Goal: Information Seeking & Learning: Compare options

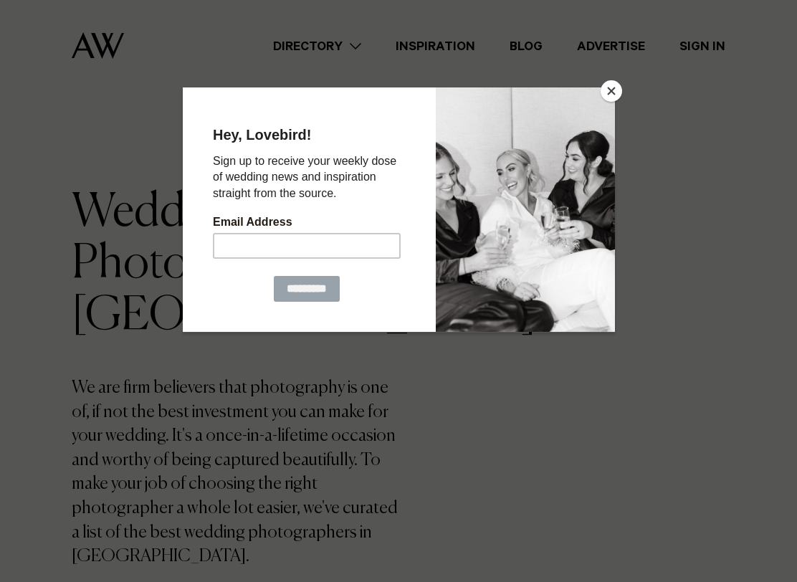
click at [612, 92] on button "Close" at bounding box center [610, 90] width 21 height 21
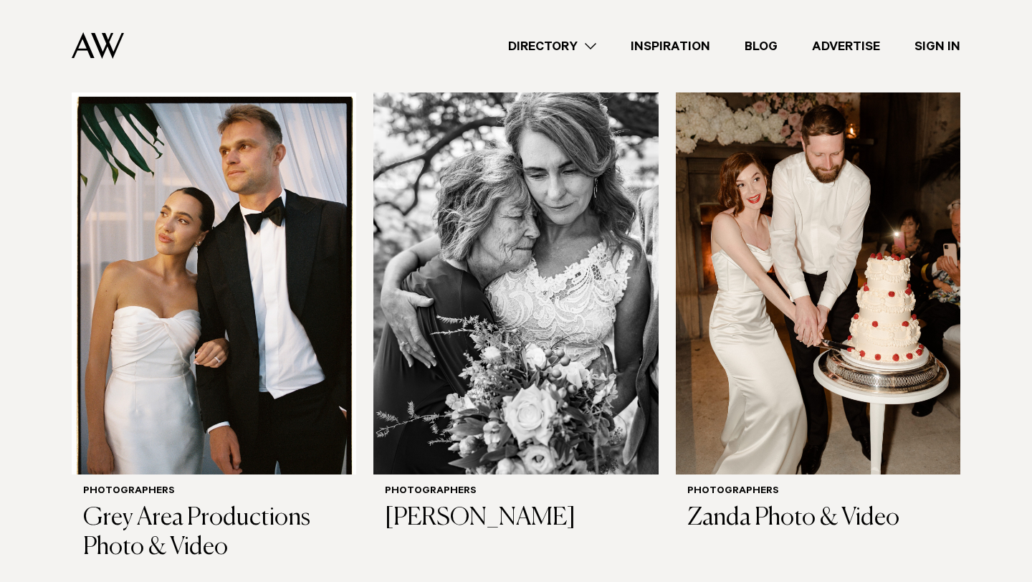
scroll to position [4657, 0]
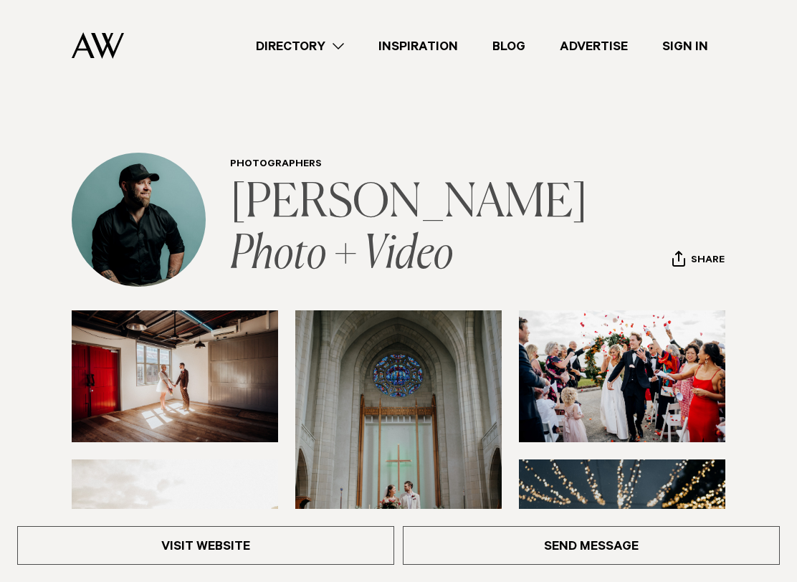
click at [471, 195] on link "Chris Turner Photo + Video" at bounding box center [412, 229] width 365 height 97
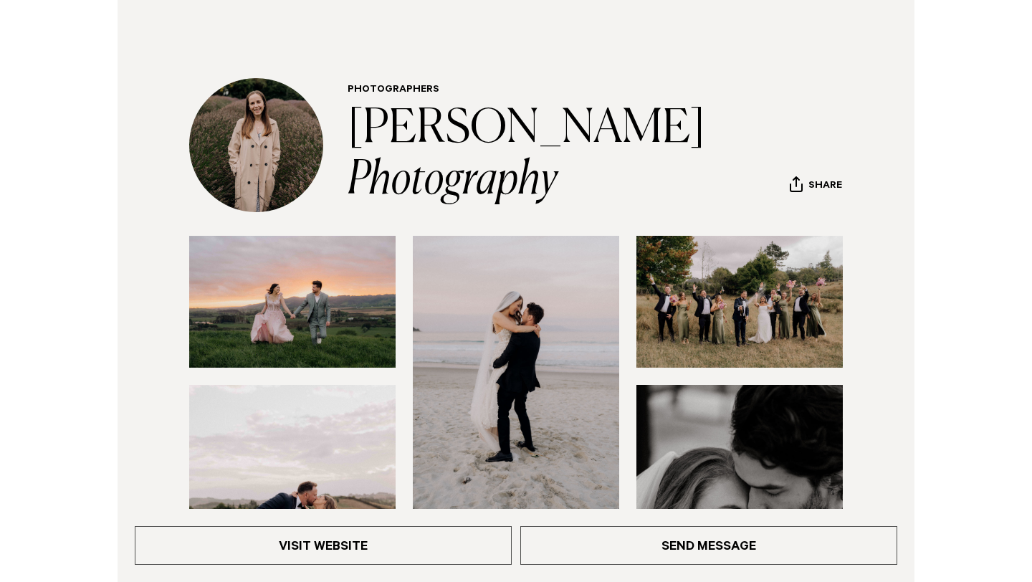
scroll to position [86, 0]
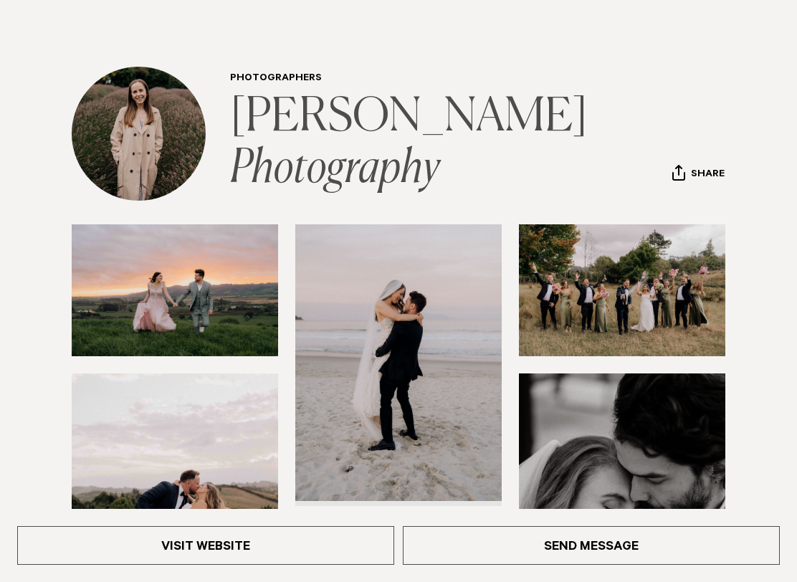
click at [415, 124] on link "[PERSON_NAME] Photography" at bounding box center [412, 143] width 365 height 97
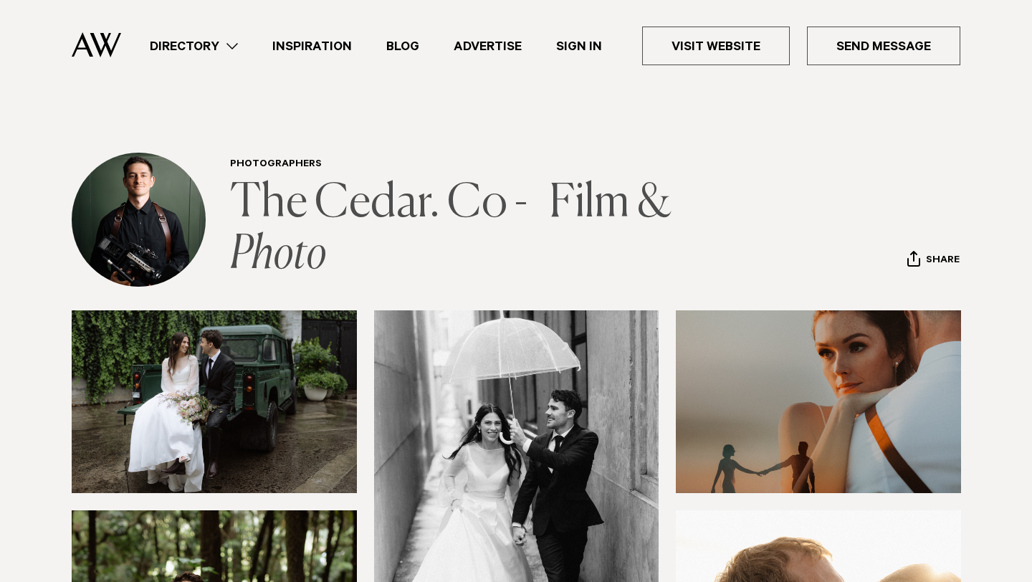
click at [325, 198] on link "The Cedar. Co - Film & Photo" at bounding box center [454, 229] width 449 height 97
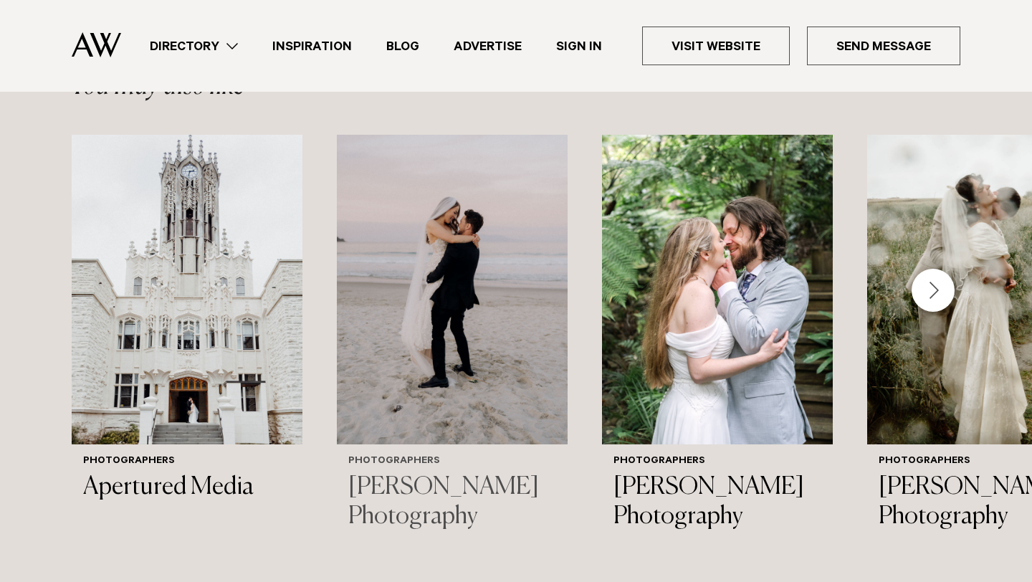
scroll to position [2147, 0]
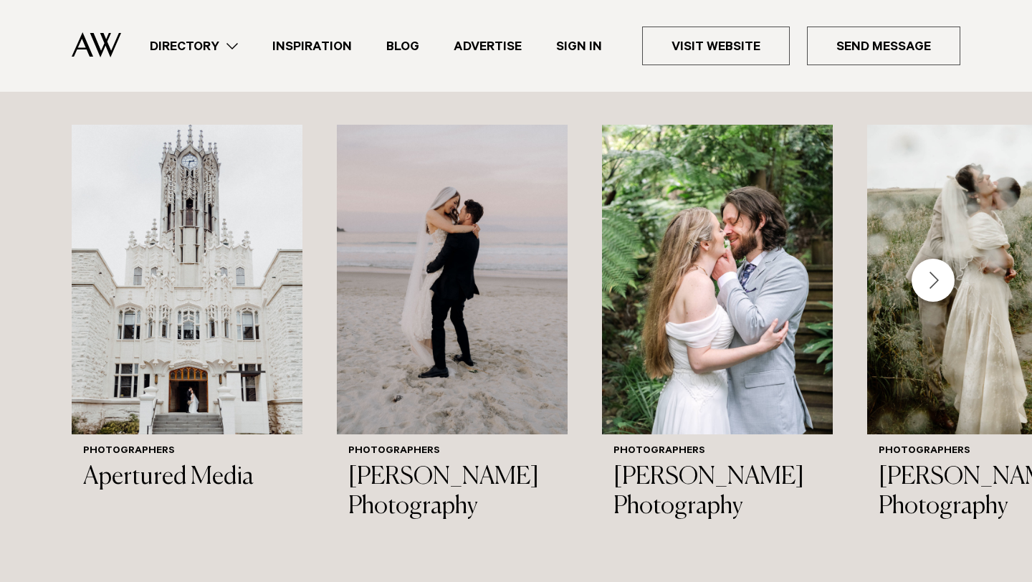
click at [938, 277] on div "Next slide" at bounding box center [932, 280] width 43 height 43
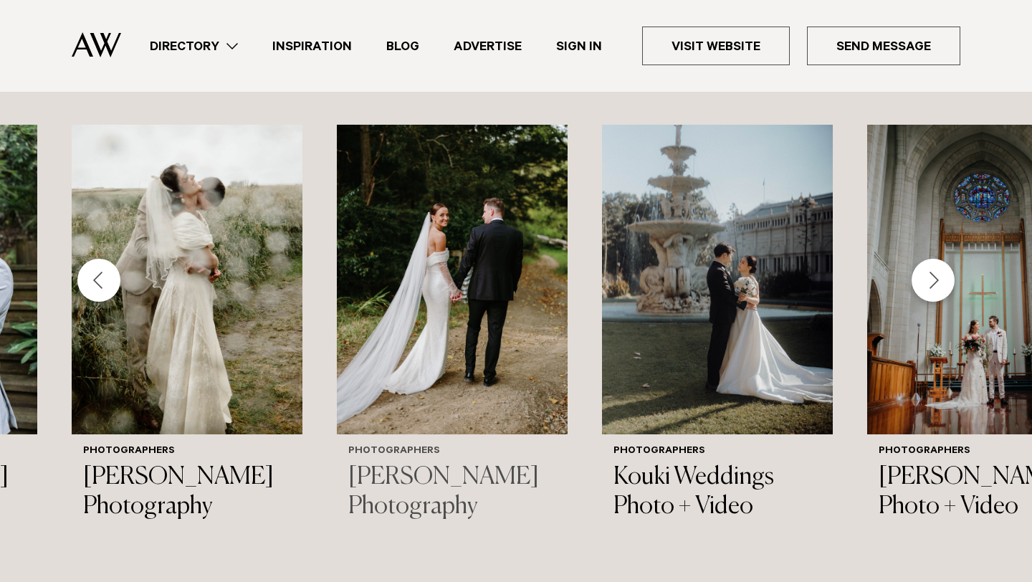
click at [471, 325] on img "5 / 26" at bounding box center [452, 280] width 231 height 310
click at [921, 269] on div "Next slide" at bounding box center [932, 280] width 43 height 43
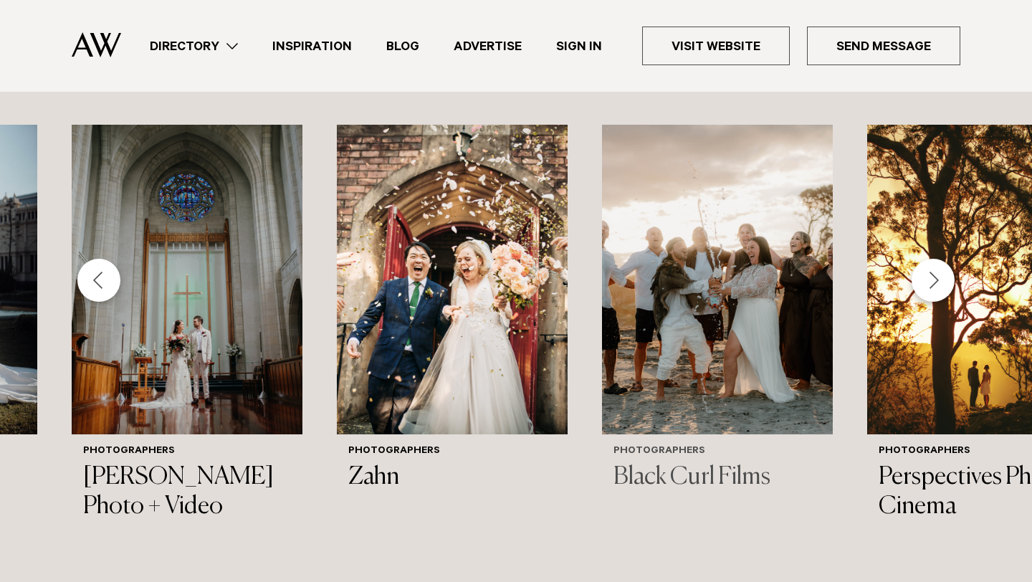
click at [679, 348] on img "9 / 26" at bounding box center [717, 280] width 231 height 310
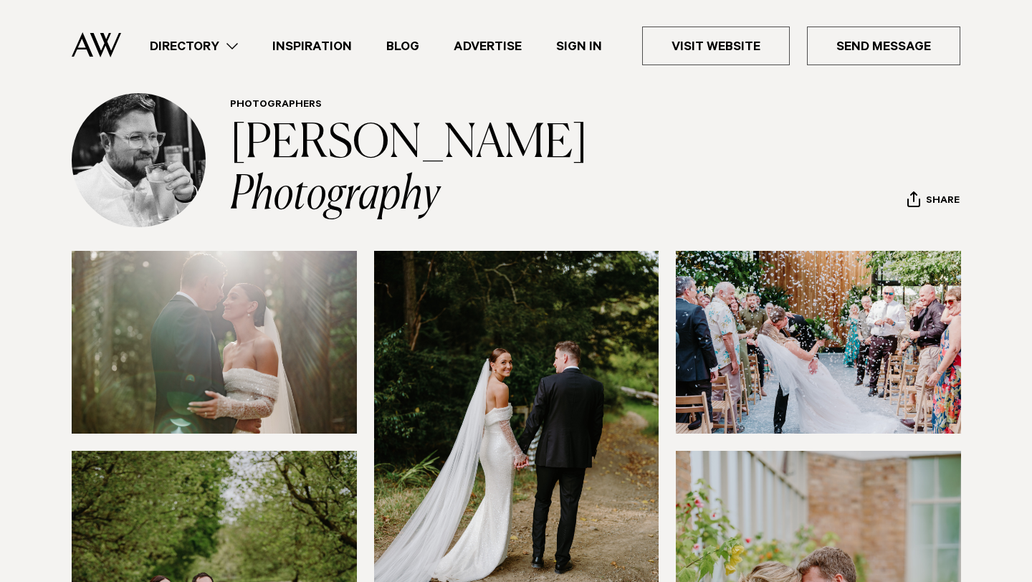
scroll to position [46, 0]
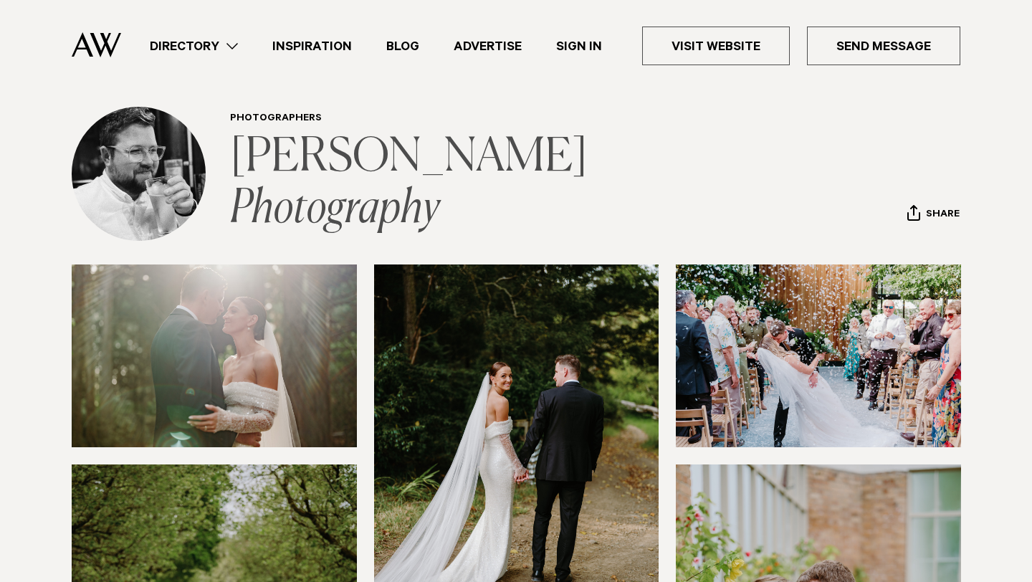
click at [522, 172] on link "Ethan Lowry Photography" at bounding box center [412, 183] width 365 height 97
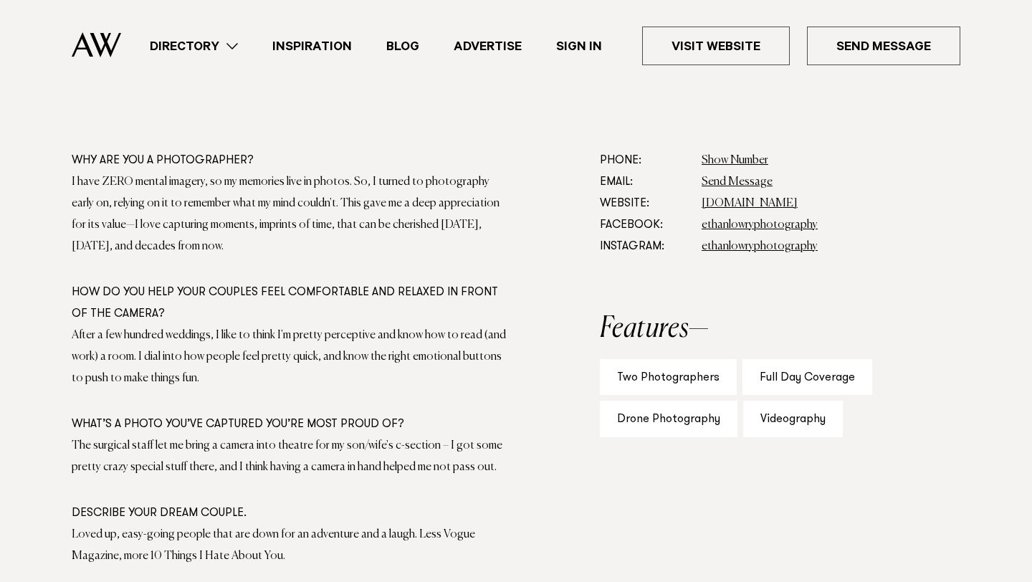
scroll to position [803, 0]
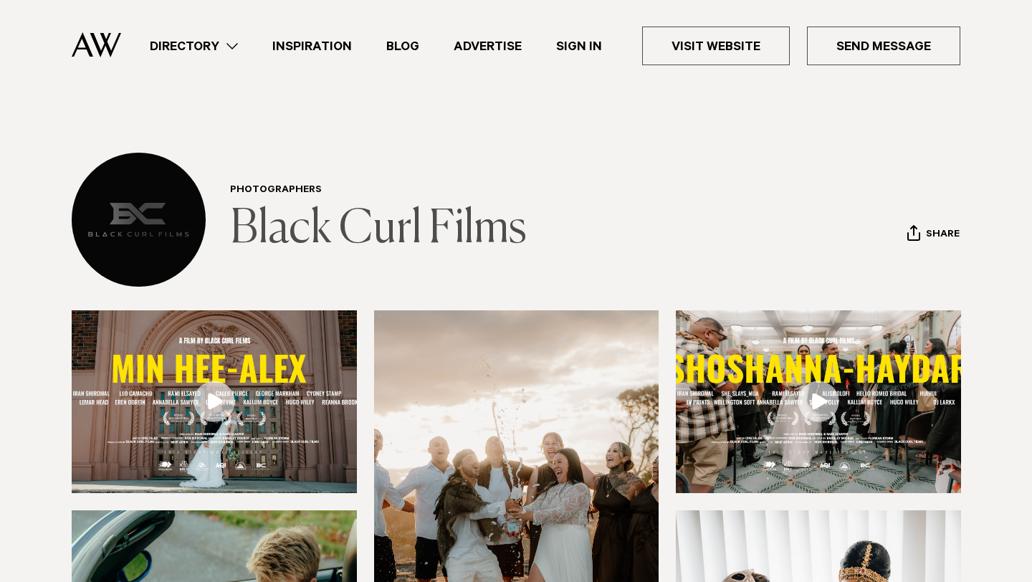
click at [410, 233] on link "Black Curl Films" at bounding box center [378, 229] width 297 height 46
